Goal: Navigation & Orientation: Go to known website

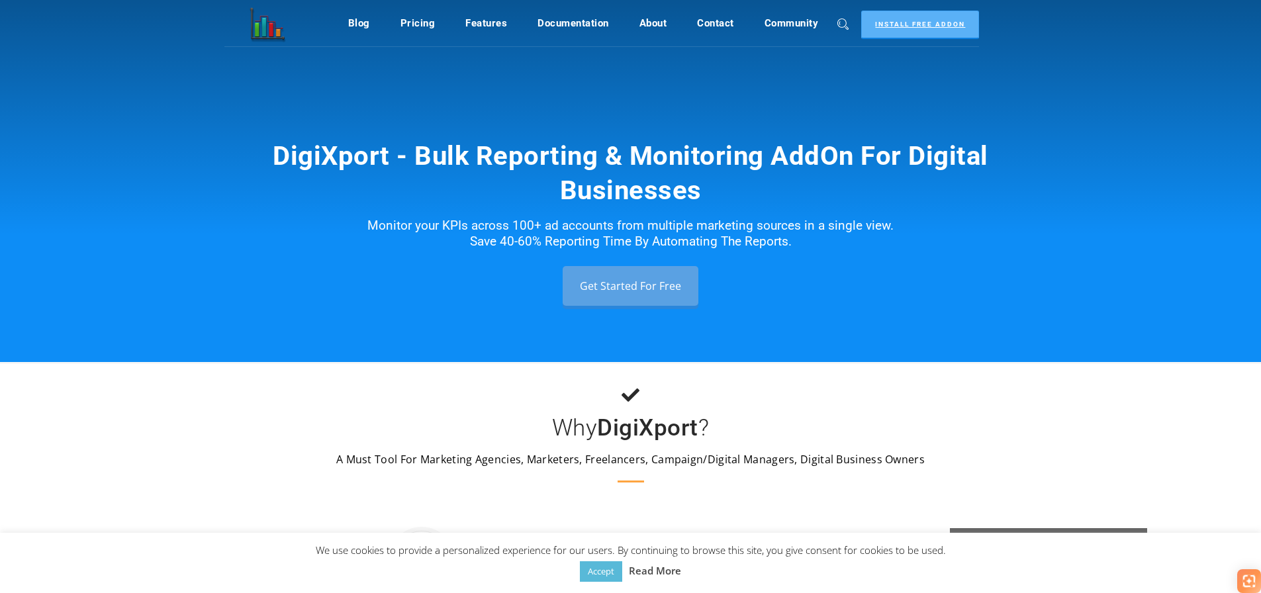
click at [870, 18] on link "Install Free Addon" at bounding box center [920, 25] width 118 height 28
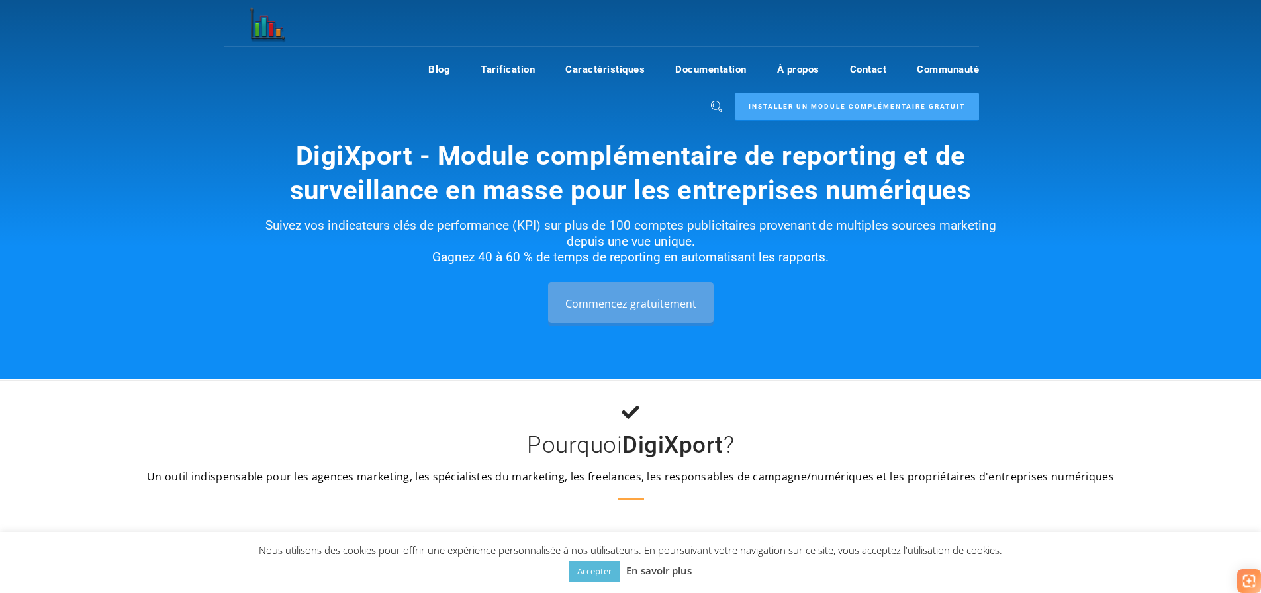
click at [1076, 291] on div "DigiXport - Module complémentaire de reporting et de surveillance en masse pour…" at bounding box center [630, 189] width 1261 height 379
